Goal: Task Accomplishment & Management: Manage account settings

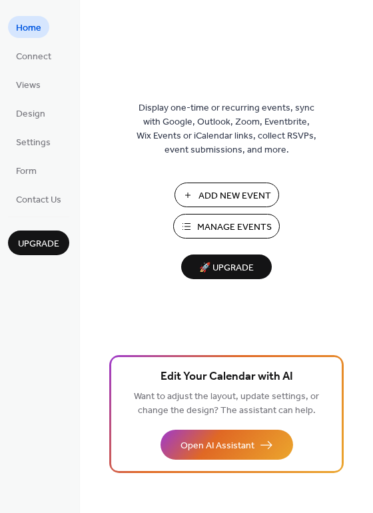
click at [216, 225] on span "Manage Events" at bounding box center [234, 228] width 75 height 14
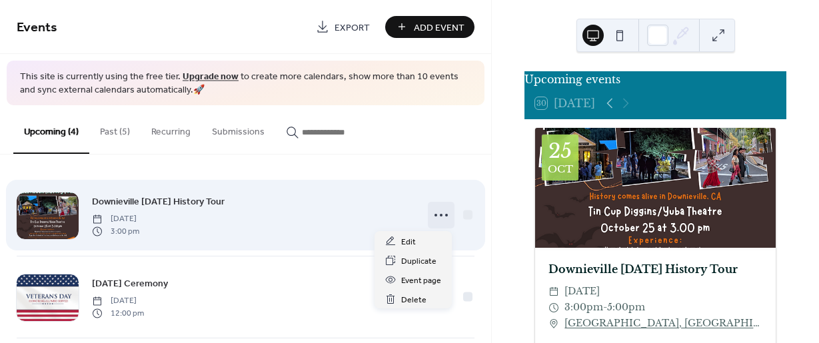
click at [439, 215] on icon at bounding box center [441, 215] width 21 height 21
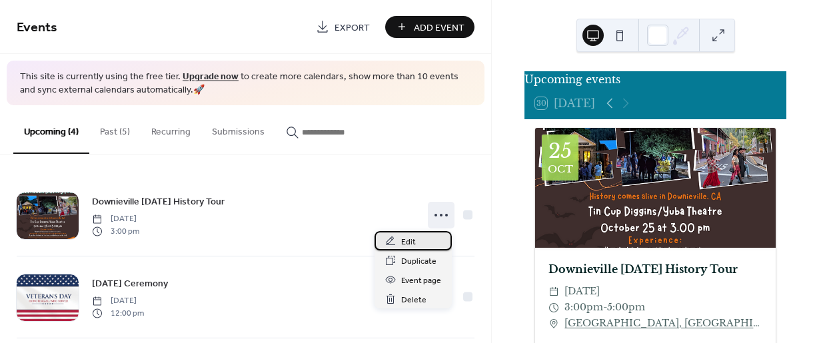
click at [411, 241] on span "Edit" at bounding box center [408, 242] width 15 height 14
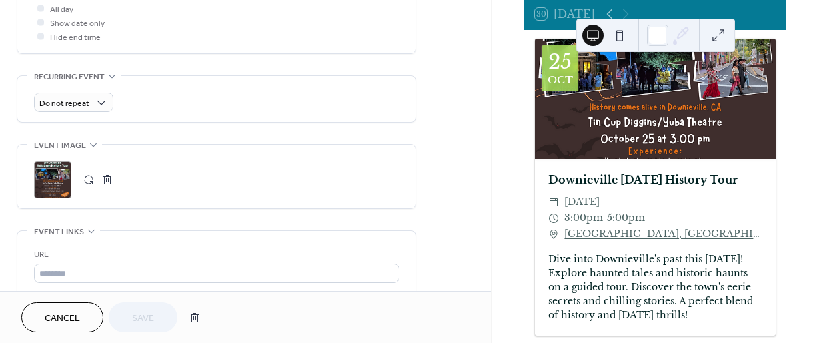
scroll to position [90, 0]
click at [54, 185] on div ";" at bounding box center [52, 179] width 37 height 37
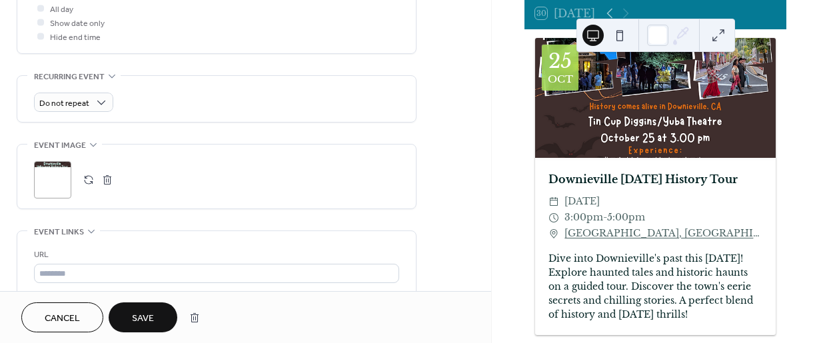
click at [166, 323] on button "Save" at bounding box center [143, 318] width 69 height 30
